Goal: Ask a question: Seek information or help from site administrators or community

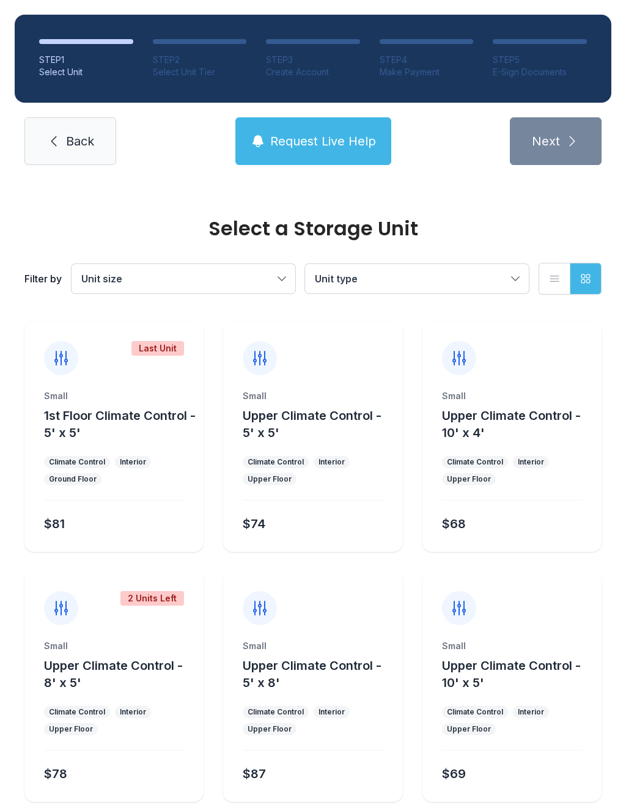
click at [60, 152] on link "Back" at bounding box center [70, 141] width 92 height 48
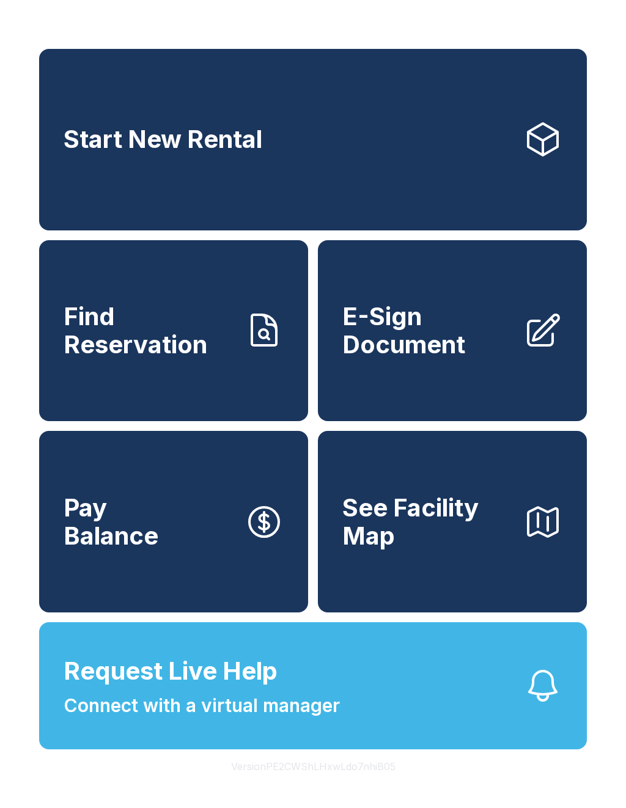
click at [92, 358] on span "Find Reservation" at bounding box center [149, 330] width 171 height 56
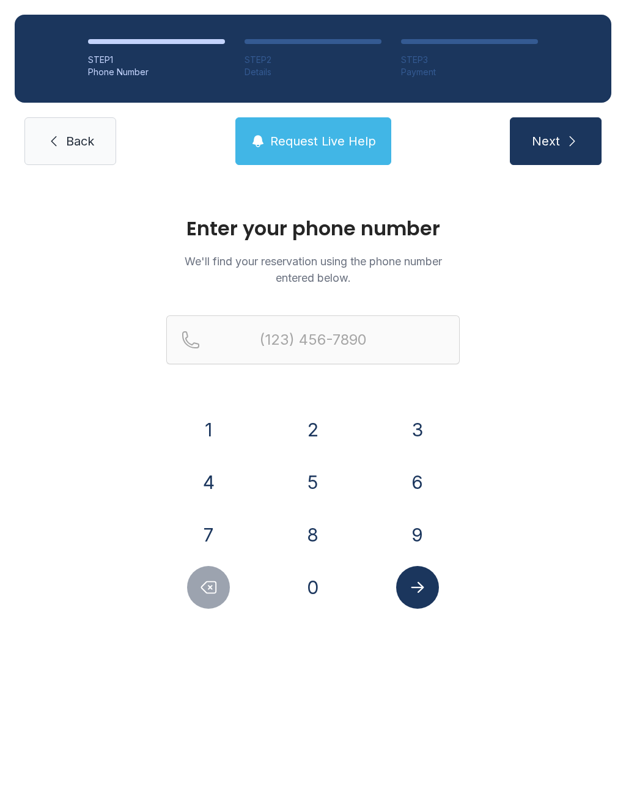
click at [75, 157] on link "Back" at bounding box center [70, 141] width 92 height 48
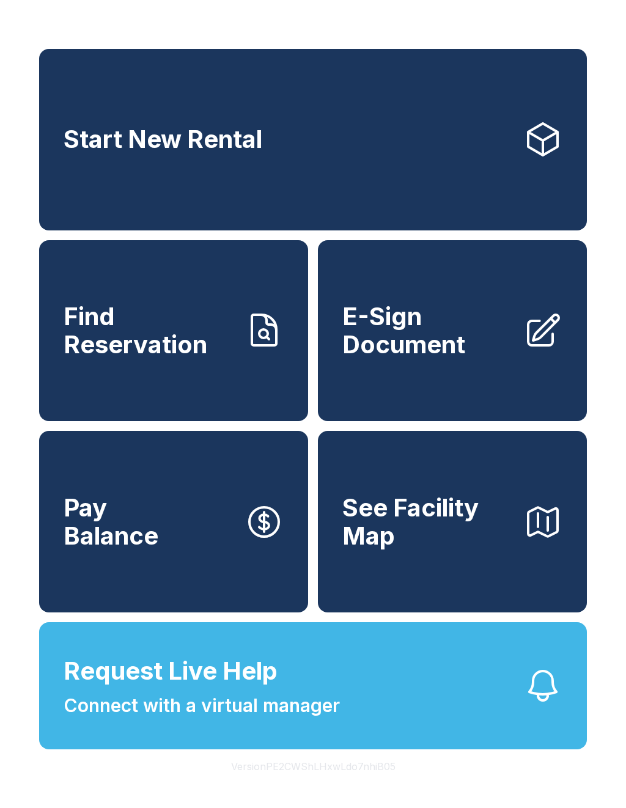
click at [119, 170] on link "Start New Rental" at bounding box center [312, 139] width 547 height 181
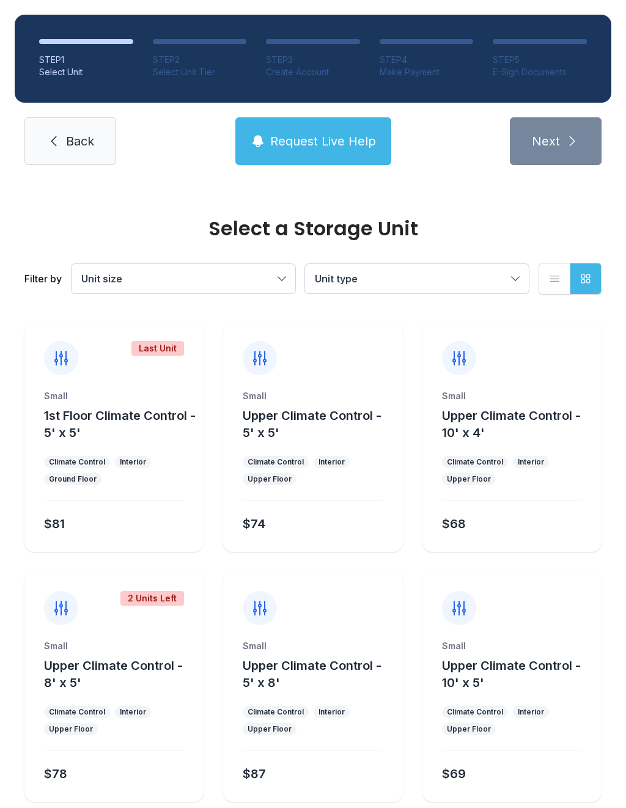
click at [62, 150] on link "Back" at bounding box center [70, 141] width 92 height 48
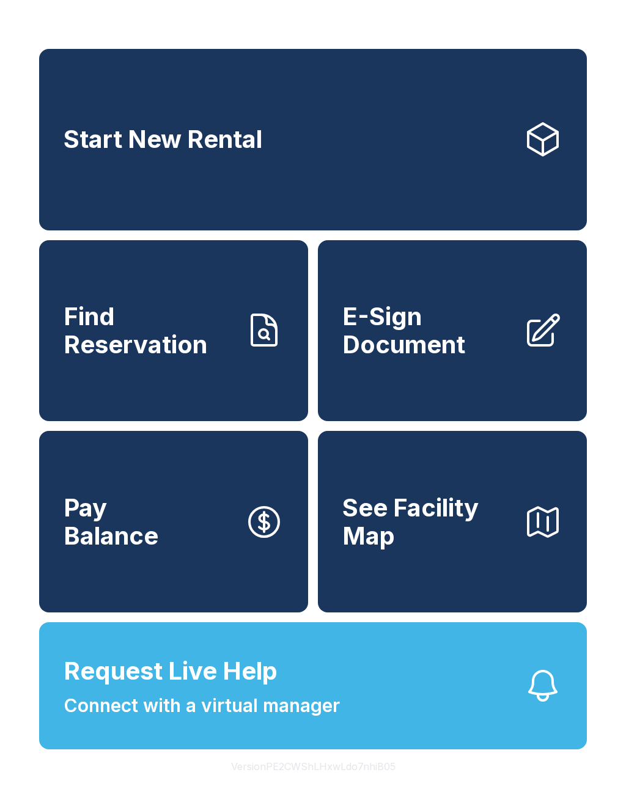
click at [109, 689] on span "Request Live Help" at bounding box center [171, 671] width 214 height 37
